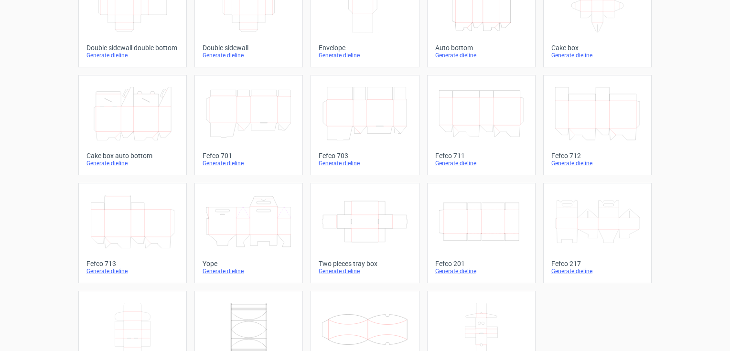
scroll to position [200, 0]
click at [477, 221] on icon "Width Depth Height" at bounding box center [481, 219] width 85 height 53
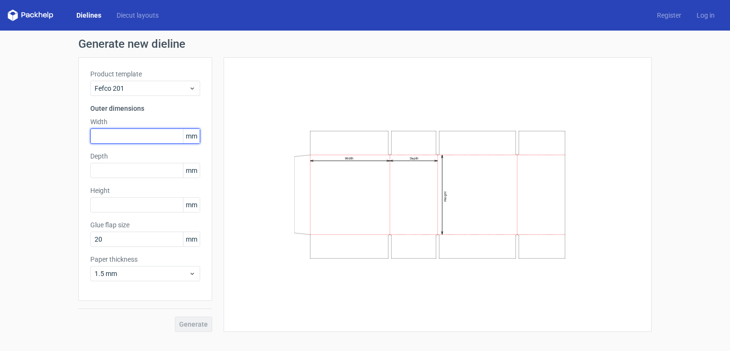
click at [109, 137] on input "text" at bounding box center [145, 135] width 110 height 15
type input "295"
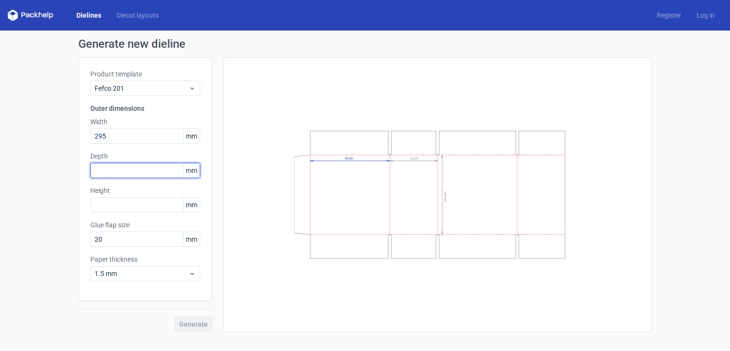
click at [115, 168] on input "text" at bounding box center [145, 170] width 110 height 15
type input "295"
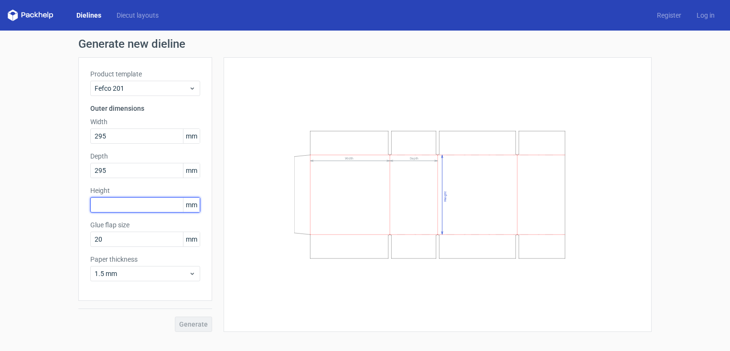
click at [114, 205] on input "text" at bounding box center [145, 204] width 110 height 15
type input "127"
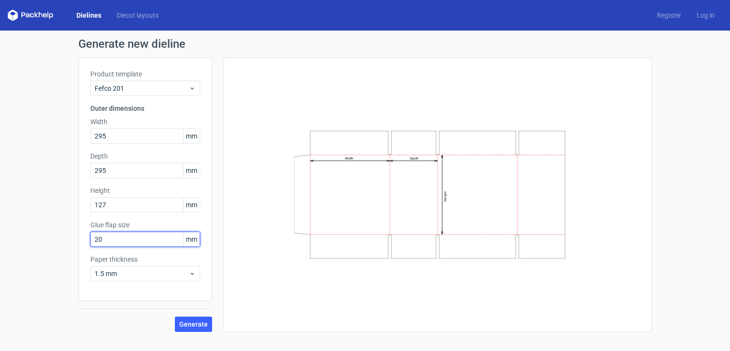
drag, startPoint x: 98, startPoint y: 241, endPoint x: 93, endPoint y: 241, distance: 5.3
click at [93, 240] on input "20" at bounding box center [145, 239] width 110 height 15
click at [108, 239] on input "20" at bounding box center [145, 239] width 110 height 15
drag, startPoint x: 102, startPoint y: 239, endPoint x: 69, endPoint y: 242, distance: 33.1
click at [69, 242] on div "Generate new dieline Product template Fefco 201 Outer dimensions Width 295 mm D…" at bounding box center [365, 185] width 730 height 309
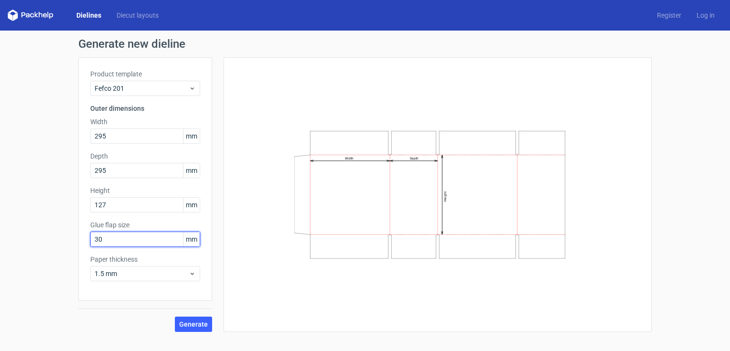
type input "30"
click at [191, 322] on span "Generate" at bounding box center [193, 324] width 29 height 7
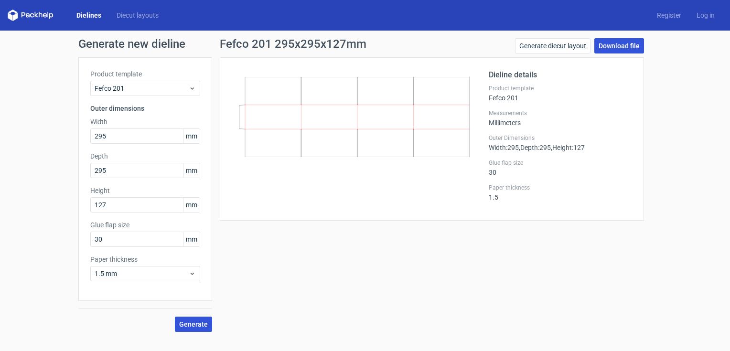
click at [618, 44] on link "Download file" at bounding box center [619, 45] width 50 height 15
